Goal: Information Seeking & Learning: Learn about a topic

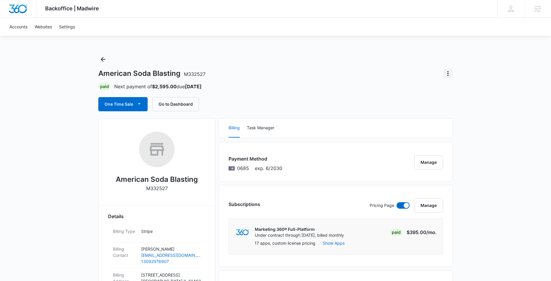
click at [448, 73] on icon "Actions" at bounding box center [448, 73] width 1 height 5
click at [405, 73] on div "American Soda Blasting M332527" at bounding box center [275, 73] width 354 height 9
click at [269, 128] on button "Task Manager" at bounding box center [260, 128] width 27 height 19
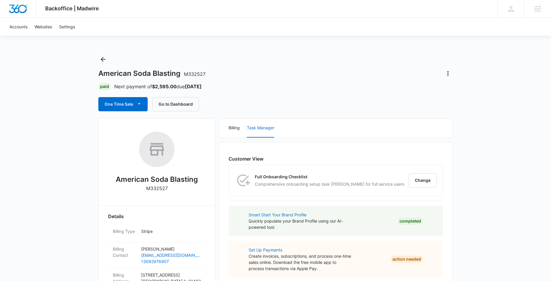
click at [448, 71] on icon "Actions" at bounding box center [448, 73] width 1 height 5
click at [463, 91] on div "Close Account" at bounding box center [465, 90] width 28 height 4
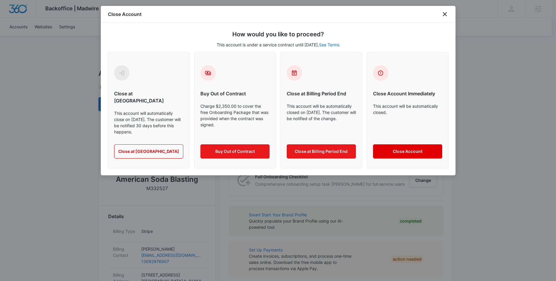
click at [409, 144] on button "Close Account" at bounding box center [407, 151] width 69 height 14
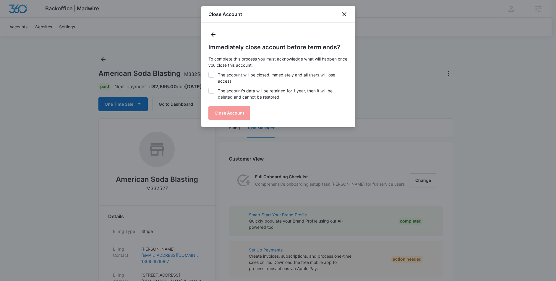
click at [211, 74] on icon at bounding box center [211, 74] width 4 height 3
click at [209, 72] on input "The account will be closed immediately and all users will lose access." at bounding box center [208, 72] width 0 height 0
checkbox input "true"
click at [212, 90] on icon at bounding box center [211, 90] width 5 height 5
click at [209, 88] on input "The account's data will be retained for 1 year, then it will be deleted and can…" at bounding box center [208, 88] width 0 height 0
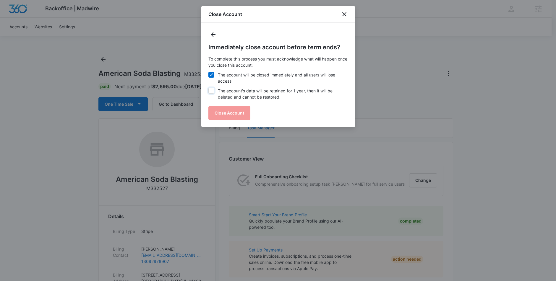
checkbox input "true"
click at [233, 114] on button "Close Account" at bounding box center [229, 113] width 42 height 14
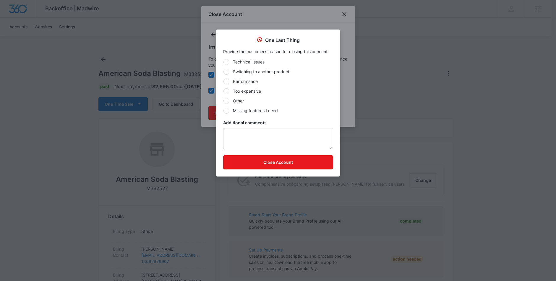
click at [244, 91] on label "Too expensive" at bounding box center [278, 91] width 110 height 6
click at [223, 91] on input "Too expensive" at bounding box center [223, 91] width 0 height 0
radio input "true"
click at [298, 165] on button "Close Account" at bounding box center [278, 162] width 110 height 14
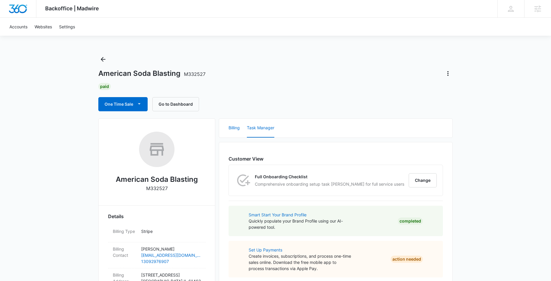
click at [235, 129] on button "Billing" at bounding box center [234, 128] width 11 height 19
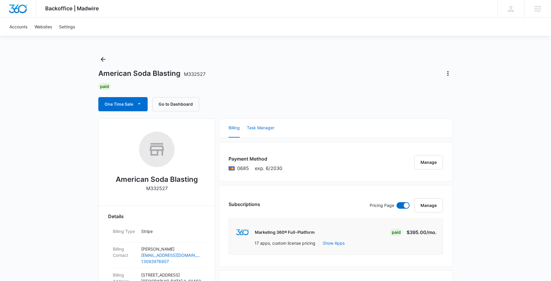
click at [258, 123] on button "Task Manager" at bounding box center [260, 128] width 27 height 19
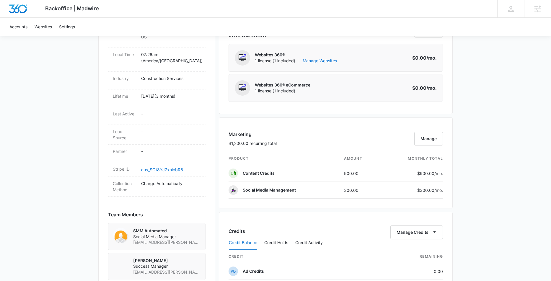
scroll to position [260, 0]
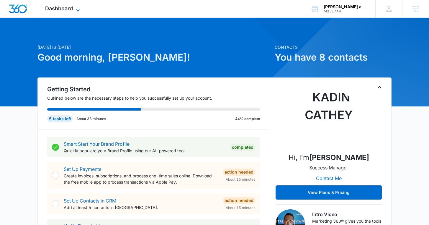
click at [78, 10] on icon at bounding box center [77, 10] width 7 height 7
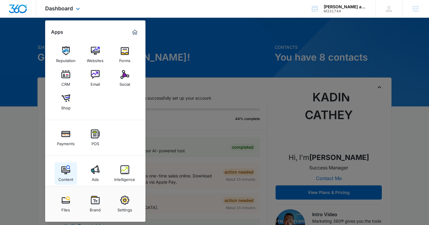
click at [64, 176] on div "Content" at bounding box center [65, 178] width 15 height 8
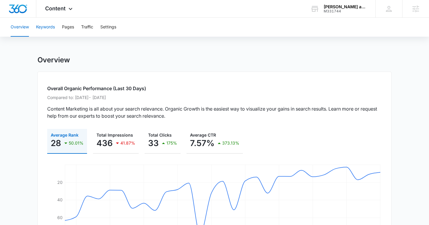
click at [45, 22] on button "Keywords" at bounding box center [45, 27] width 19 height 19
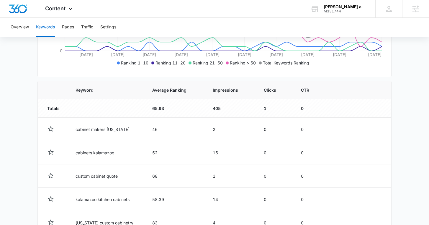
scroll to position [117, 0]
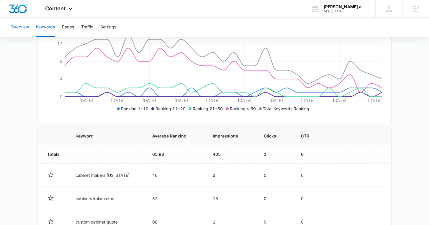
click at [18, 23] on button "Overview" at bounding box center [20, 27] width 18 height 19
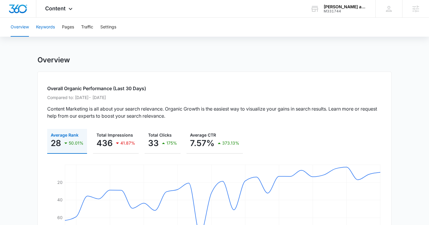
click at [48, 27] on button "Keywords" at bounding box center [45, 27] width 19 height 19
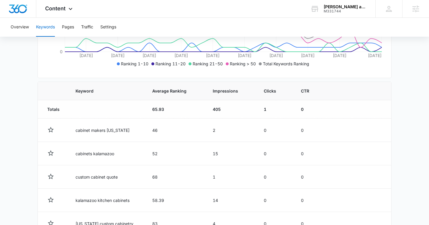
scroll to position [162, 0]
click at [61, 10] on span "Content" at bounding box center [55, 8] width 20 height 6
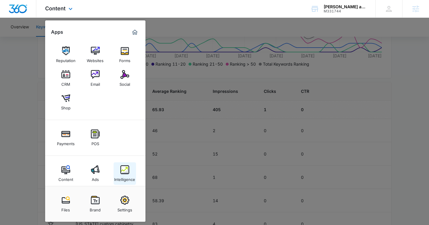
click at [121, 170] on img at bounding box center [125, 169] width 9 height 9
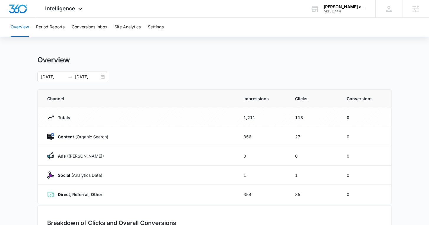
scroll to position [27, 0]
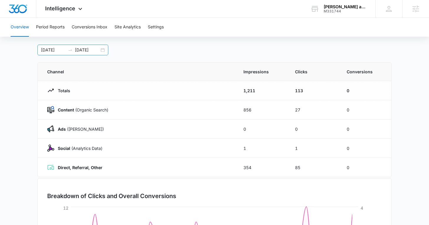
click at [104, 51] on div "[DATE] [DATE]" at bounding box center [73, 50] width 71 height 11
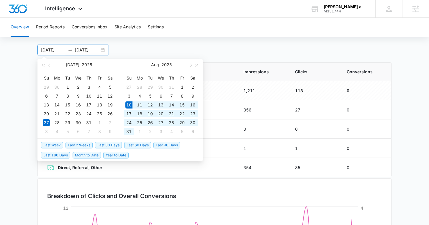
click at [118, 146] on span "Last 30 Days" at bounding box center [108, 145] width 27 height 6
type input "[DATE]"
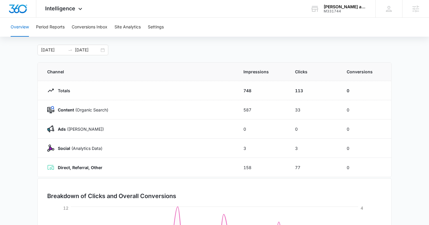
click at [23, 118] on main "Overview [DATE] [DATE] [DATE] Su Mo Tu We Th Fr Sa 27 28 29 30 31 1 2 3 4 5 6 7…" at bounding box center [214, 184] width 429 height 310
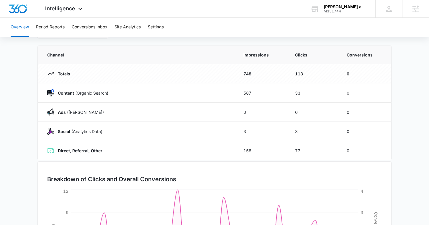
scroll to position [38, 0]
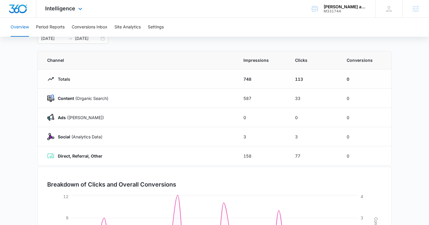
click at [62, 14] on div "Intelligence Apps Reputation Websites Forms CRM Email Social Shop Payments POS …" at bounding box center [64, 8] width 56 height 17
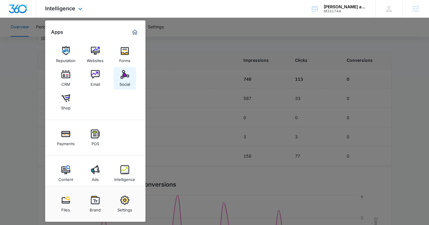
click at [123, 76] on img at bounding box center [125, 74] width 9 height 9
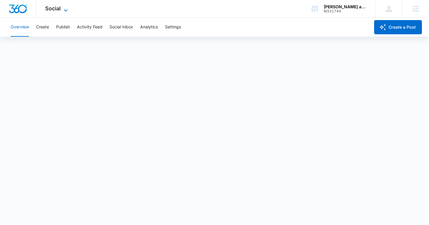
click at [63, 11] on icon at bounding box center [65, 10] width 7 height 7
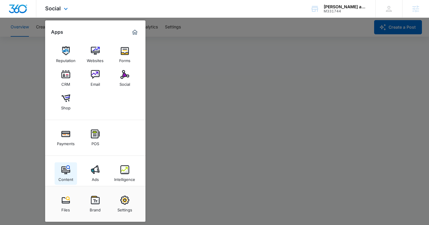
click at [65, 170] on img at bounding box center [65, 169] width 9 height 9
